Goal: Find specific page/section: Find specific page/section

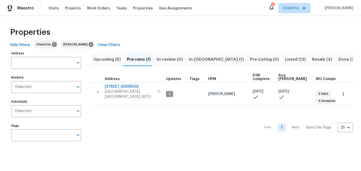
click at [111, 60] on span "Upcoming (5)" at bounding box center [107, 59] width 27 height 7
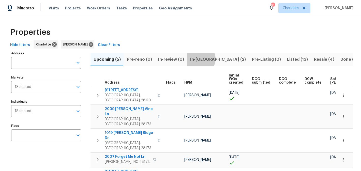
click at [197, 59] on span "In-[GEOGRAPHIC_DATA] (2)" at bounding box center [218, 59] width 56 height 7
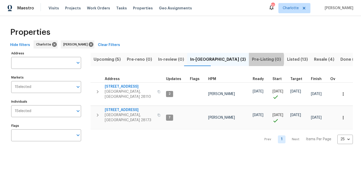
click at [252, 59] on span "Pre-Listing (0)" at bounding box center [266, 59] width 29 height 7
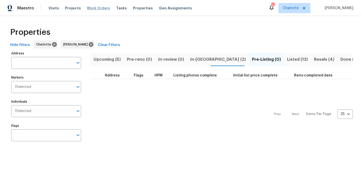
click at [97, 10] on span "Work Orders" at bounding box center [98, 8] width 23 height 5
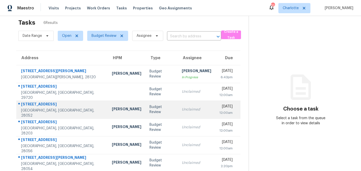
scroll to position [16, 0]
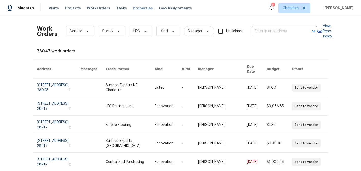
click at [136, 9] on span "Properties" at bounding box center [143, 8] width 20 height 5
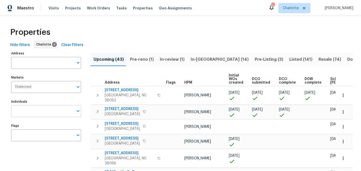
click at [43, 109] on input "Individuals" at bounding box center [42, 111] width 62 height 12
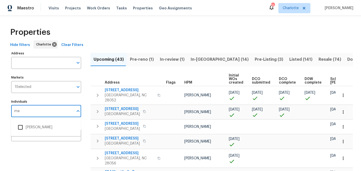
type input "m"
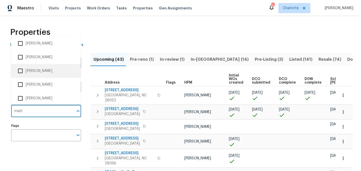
scroll to position [100, 0]
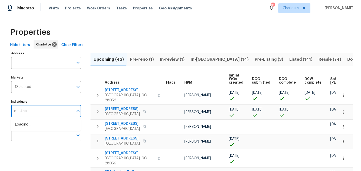
type input "matthew"
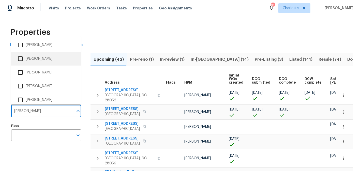
click at [48, 55] on li "[PERSON_NAME]" at bounding box center [46, 58] width 62 height 11
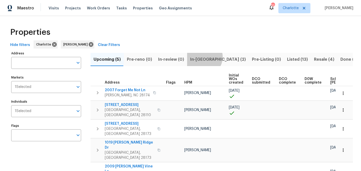
click at [201, 57] on span "In-reno (2)" at bounding box center [218, 59] width 56 height 7
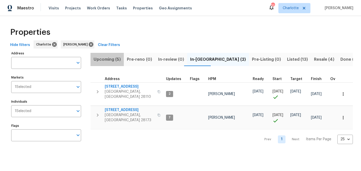
click at [111, 58] on span "Upcoming (5)" at bounding box center [107, 59] width 27 height 7
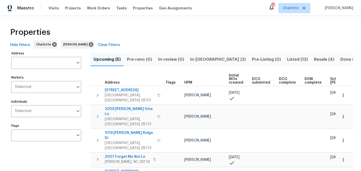
click at [190, 58] on span "In-reno (2)" at bounding box center [218, 59] width 56 height 7
